Goal: Information Seeking & Learning: Learn about a topic

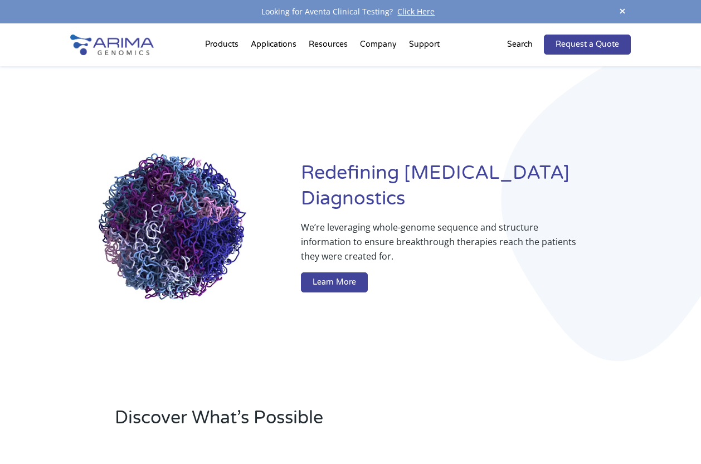
click at [113, 47] on img at bounding box center [112, 45] width 84 height 21
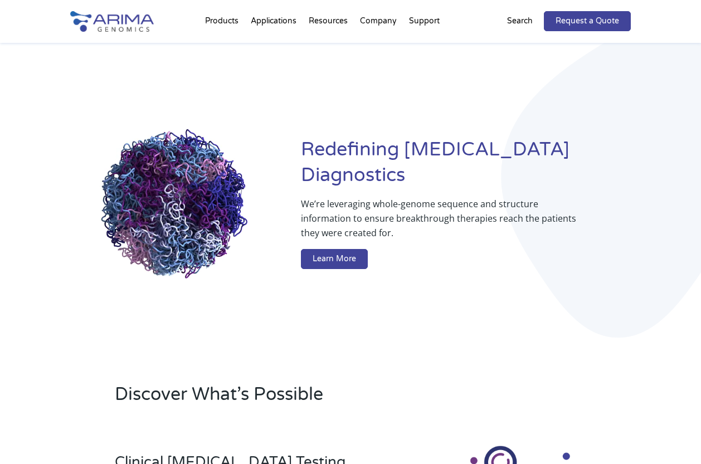
click at [127, 22] on img at bounding box center [112, 21] width 84 height 21
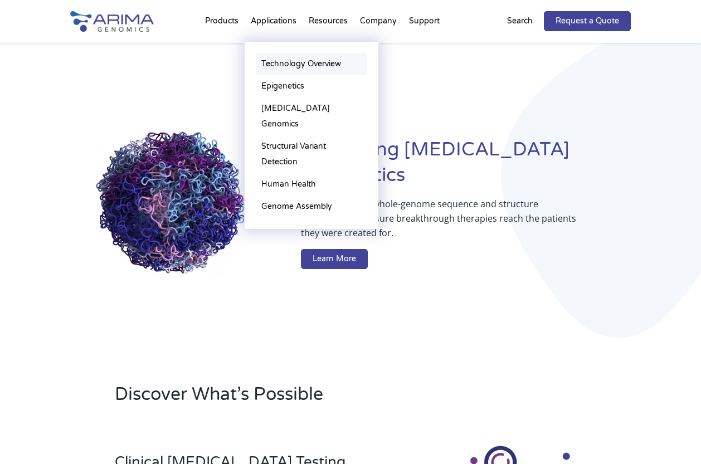
click at [274, 62] on link "Technology Overview" at bounding box center [311, 64] width 111 height 22
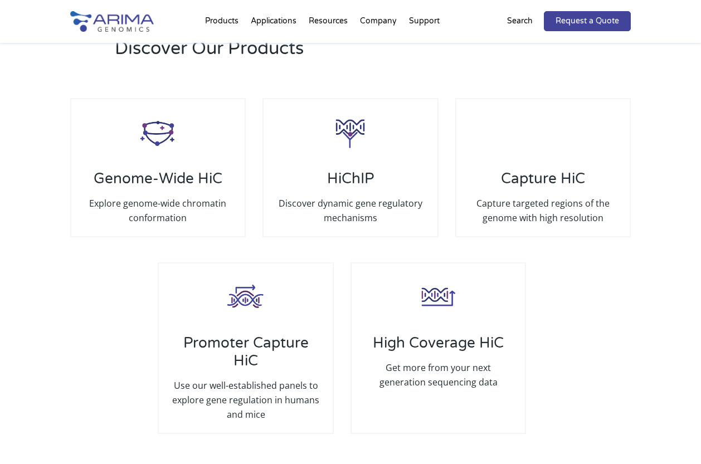
scroll to position [2089, 0]
